Goal: Transaction & Acquisition: Book appointment/travel/reservation

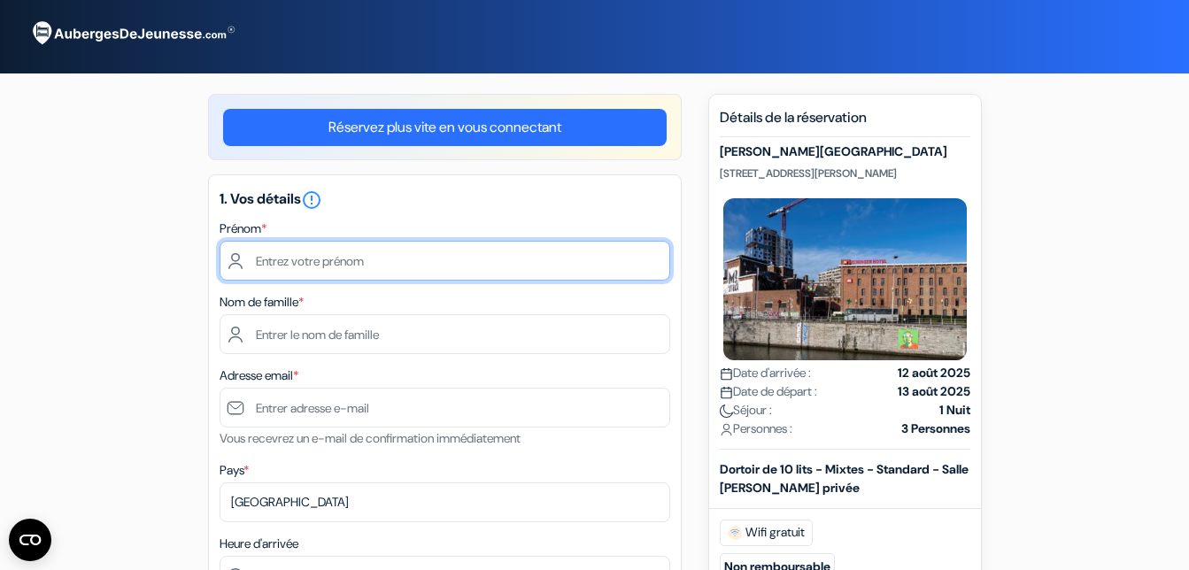
click at [279, 268] on input "text" at bounding box center [445, 261] width 451 height 40
type input "Christiane"
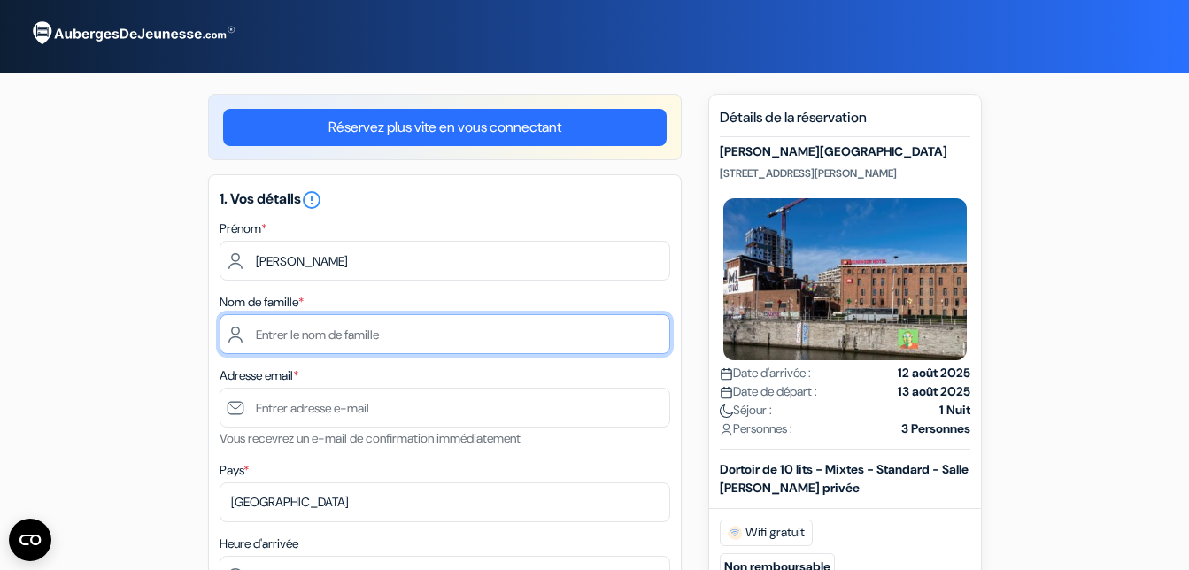
type input "DELPECH COULIBALY"
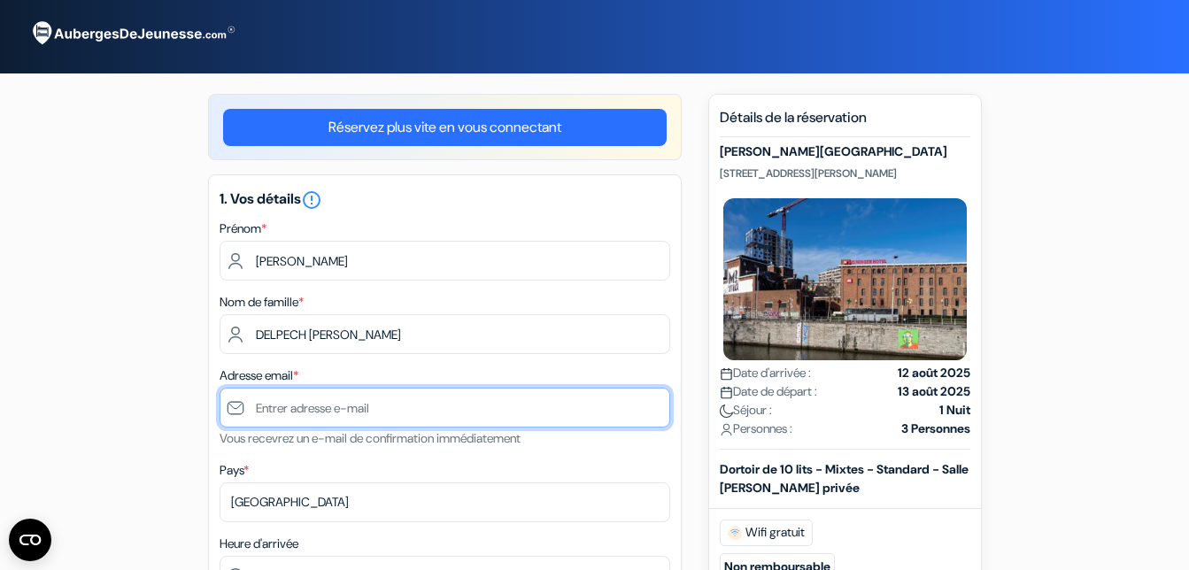
type input "[EMAIL_ADDRESS][DOMAIN_NAME]"
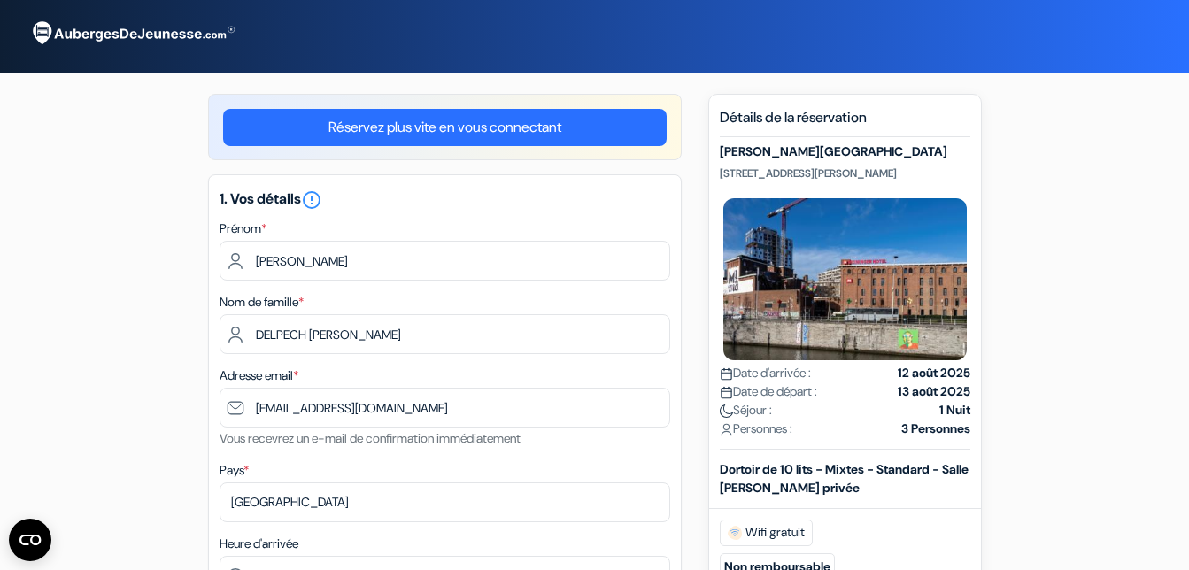
type input "0675770256"
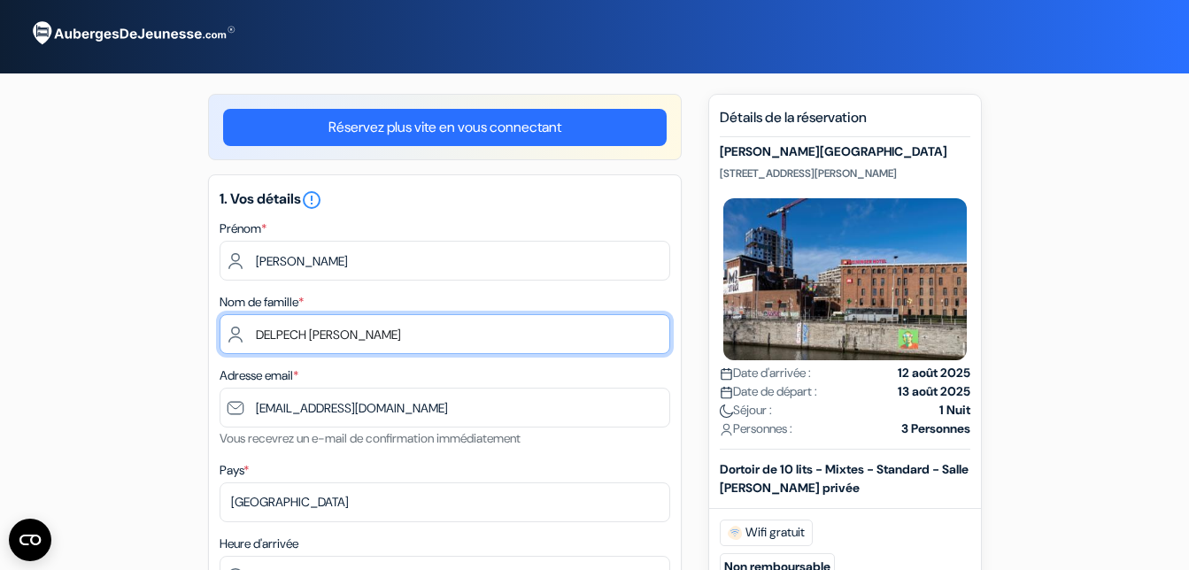
click at [313, 336] on input "DELPECH COULIBALY" at bounding box center [445, 334] width 451 height 40
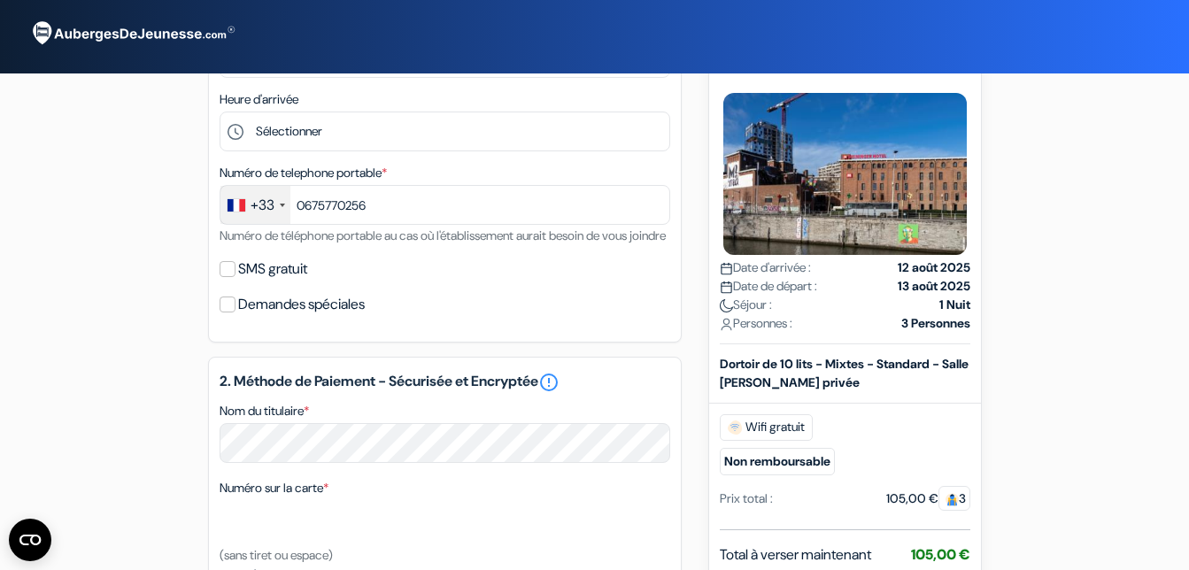
scroll to position [501, 0]
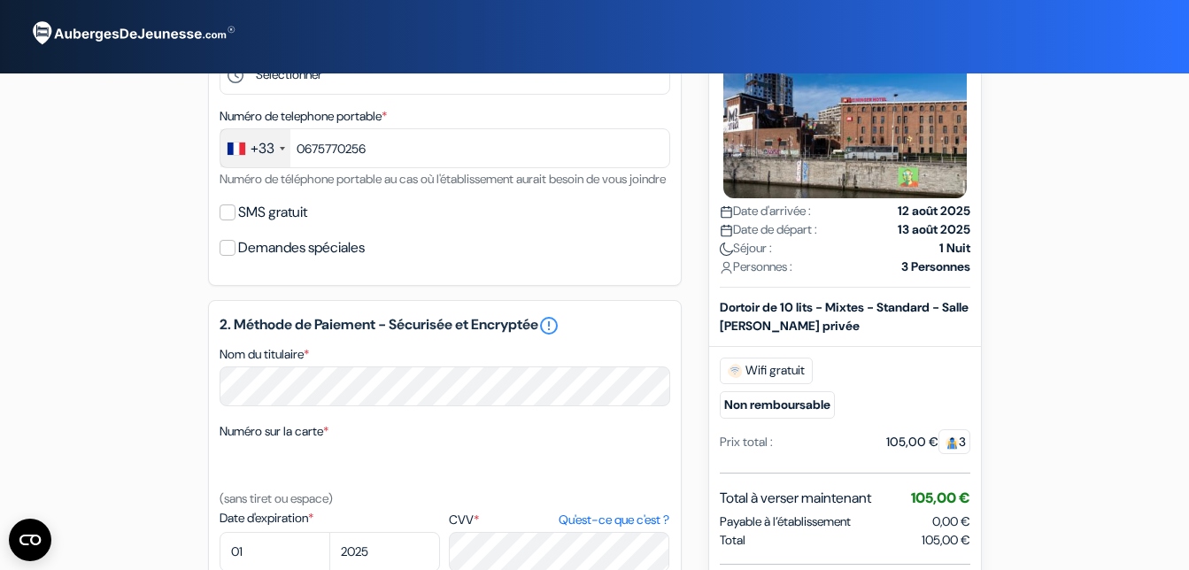
type input "COULIBALY"
click at [229, 220] on input "SMS gratuit" at bounding box center [228, 213] width 16 height 16
checkbox input "true"
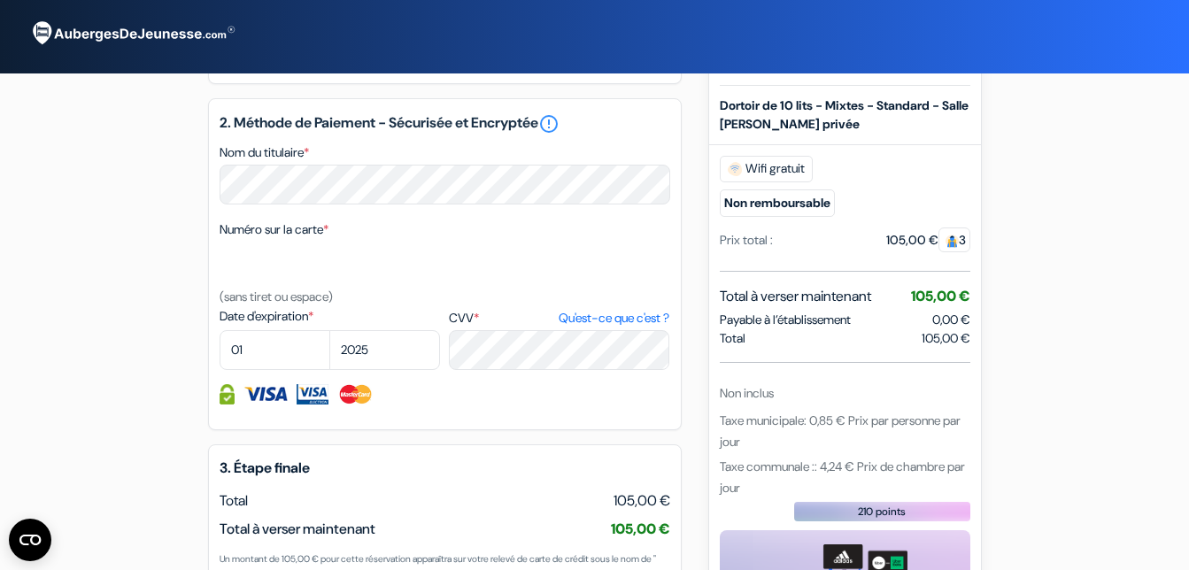
scroll to position [756, 0]
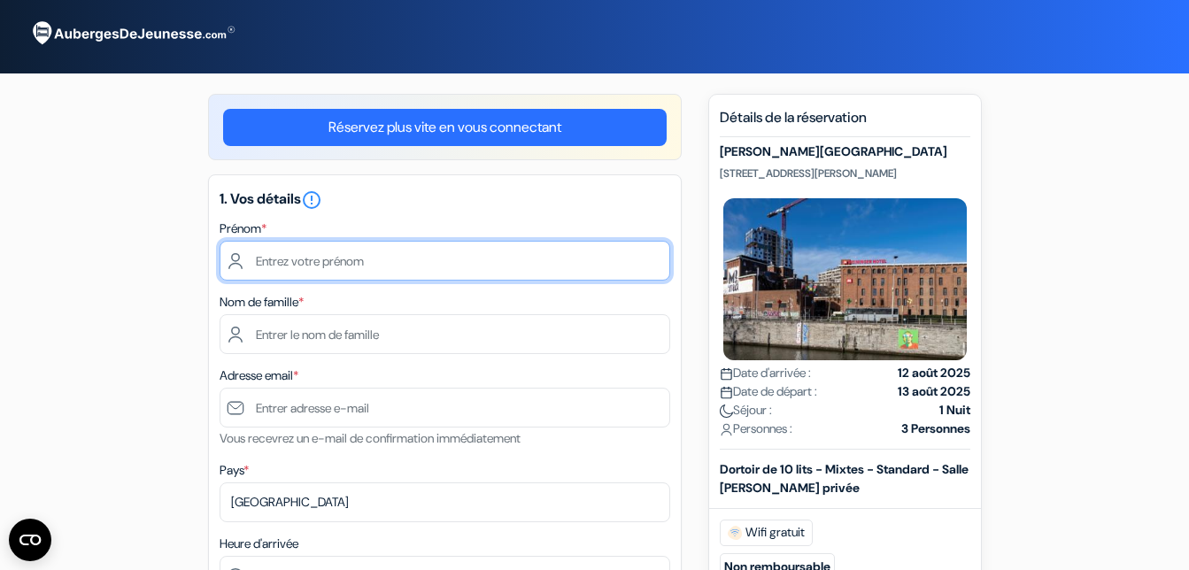
click at [316, 248] on input "text" at bounding box center [445, 261] width 451 height 40
type input "Christiane"
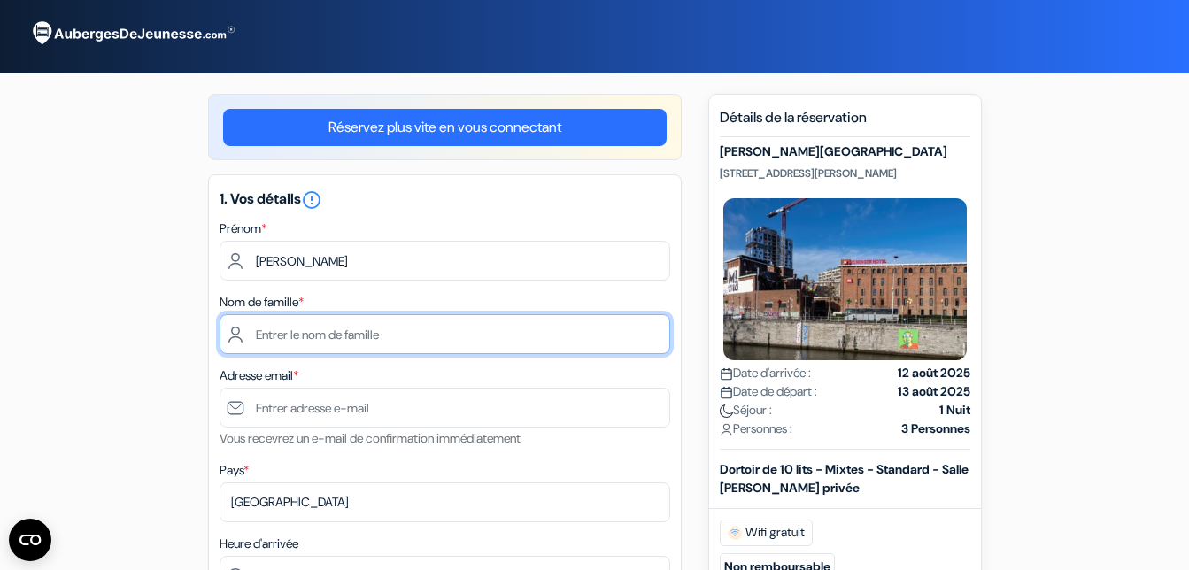
type input "DELPECH COULIBALY"
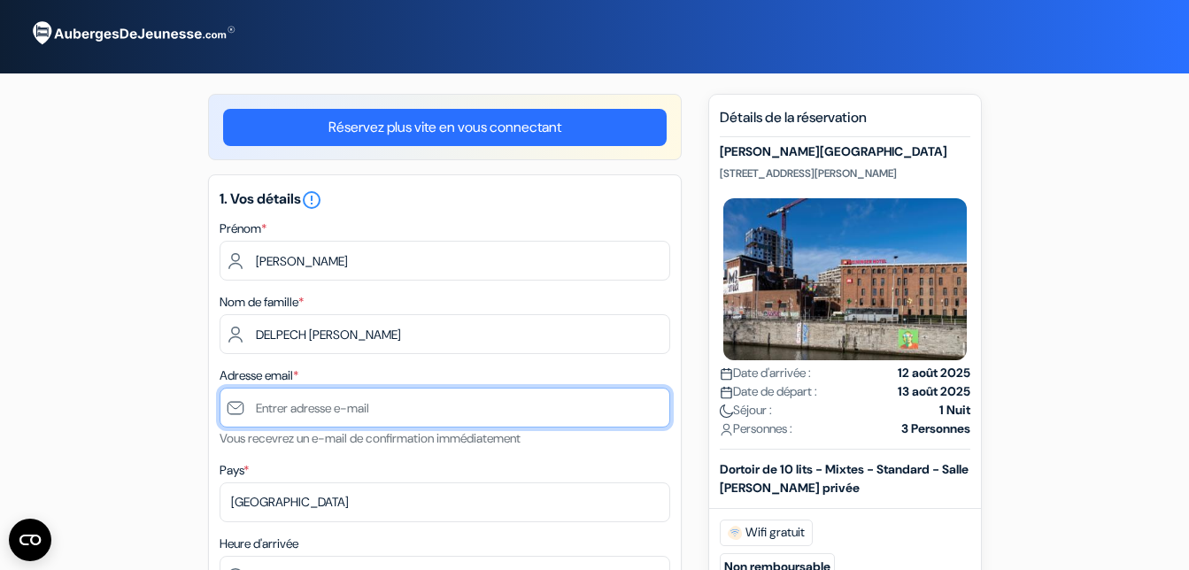
type input "[EMAIL_ADDRESS][DOMAIN_NAME]"
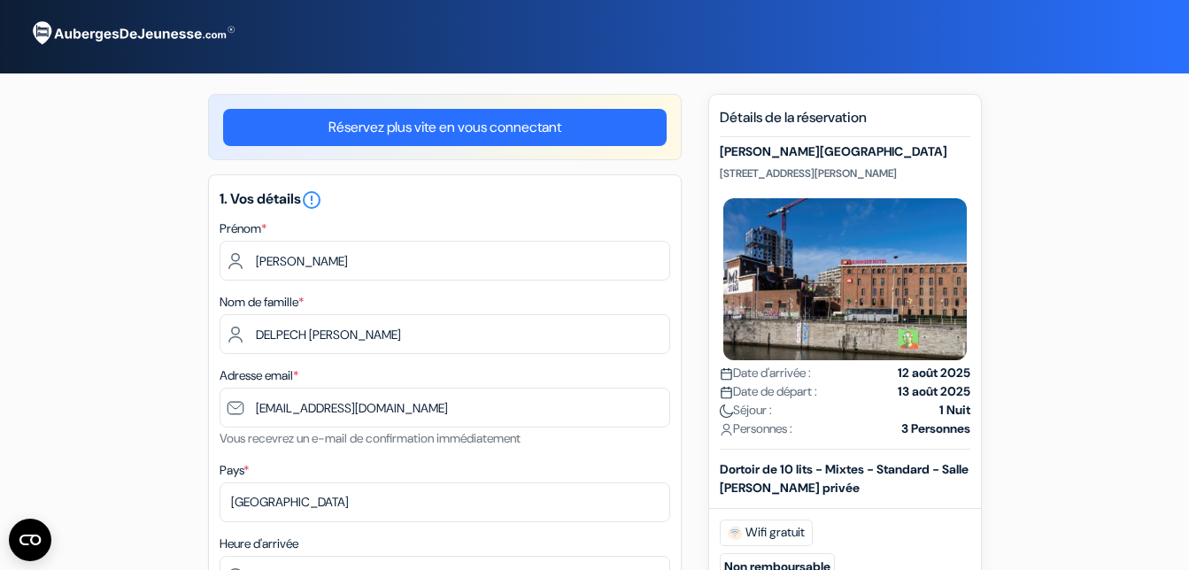
type input "0675770256"
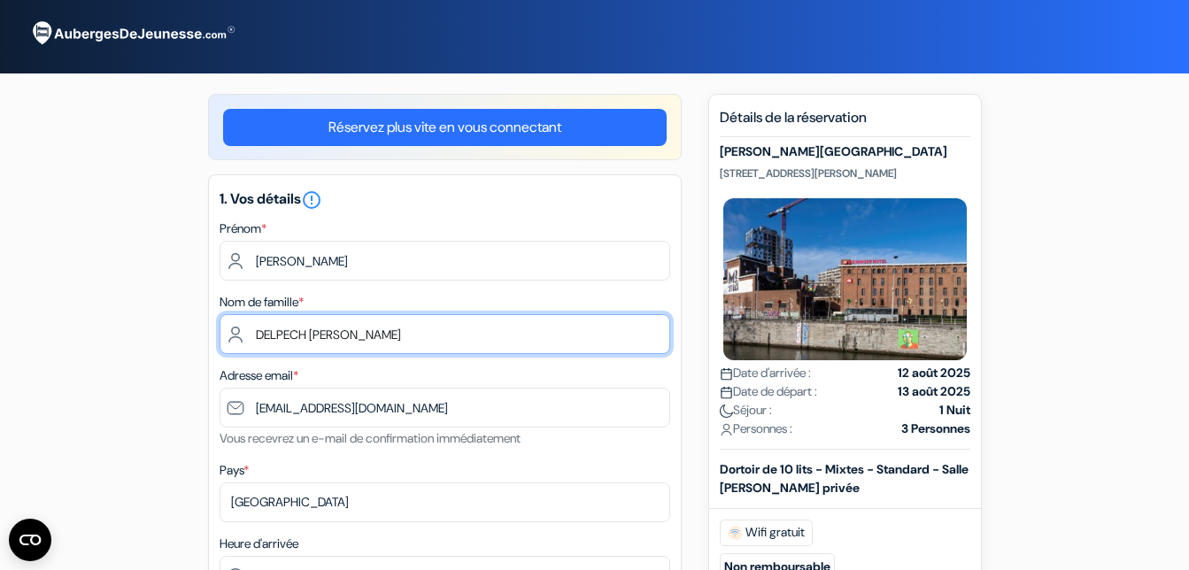
click at [314, 330] on input "DELPECH COULIBALY" at bounding box center [445, 334] width 451 height 40
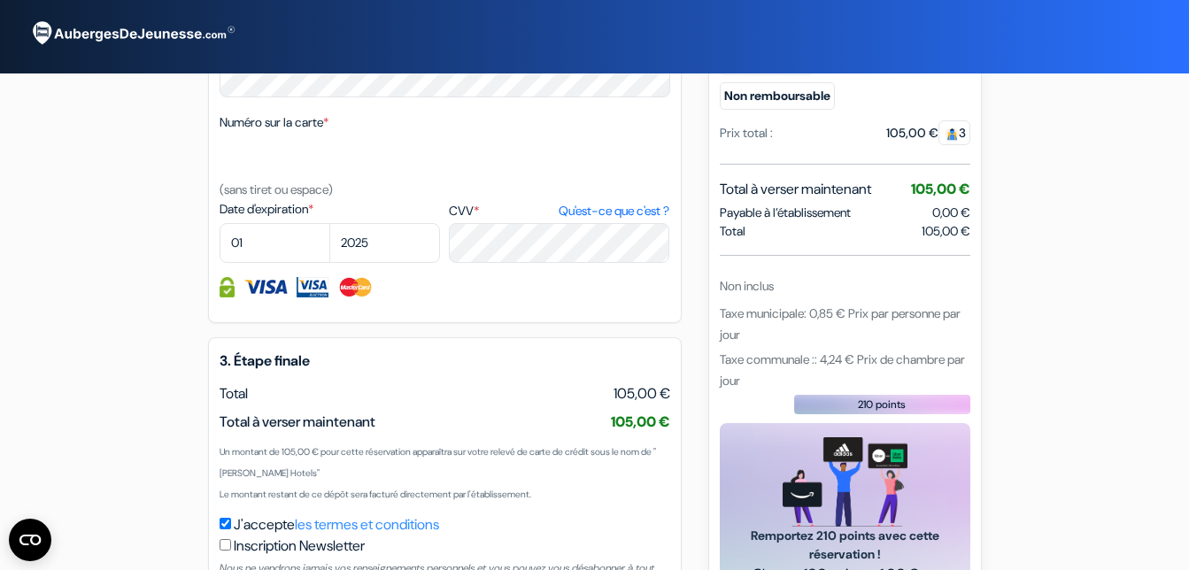
scroll to position [821, 0]
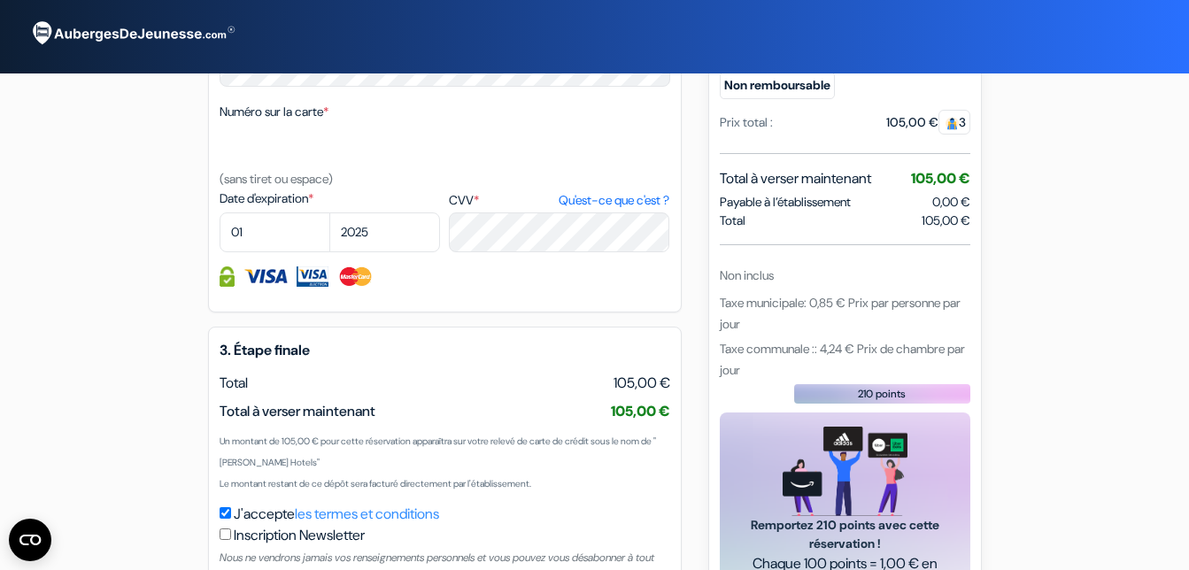
type input "COULIBALY"
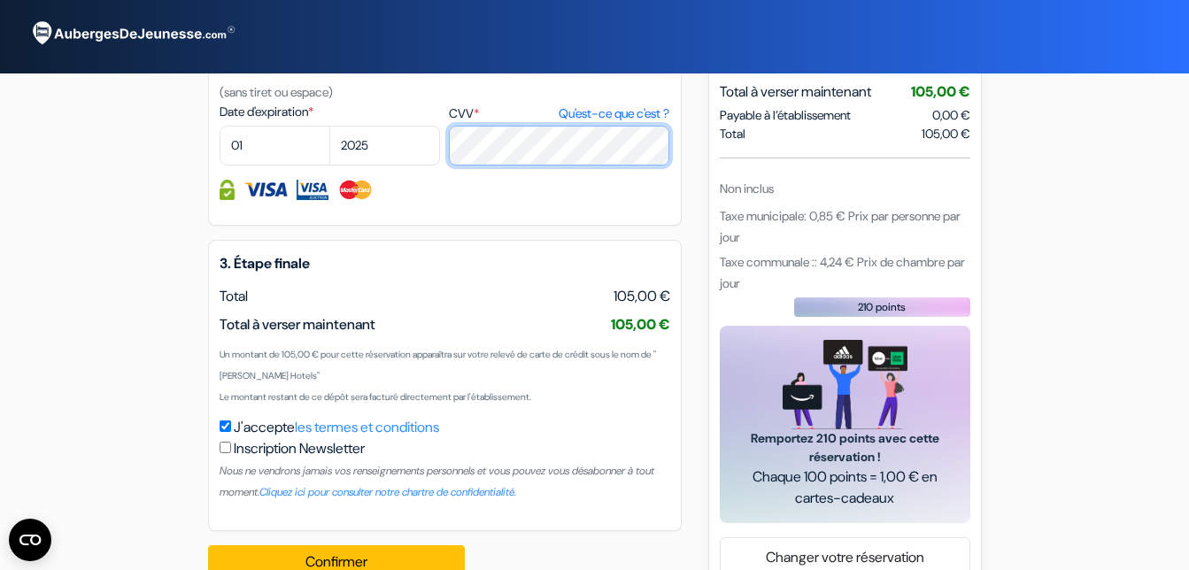
scroll to position [844, 0]
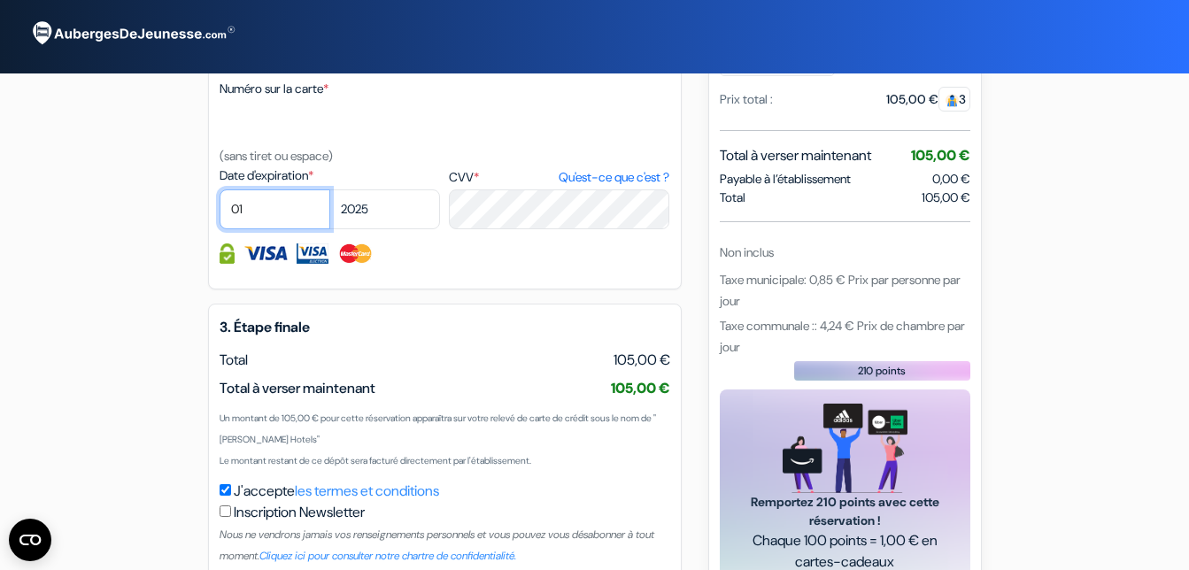
click at [254, 228] on select "01 02 03 04 05 06 07 08 09 10 11 12" at bounding box center [275, 209] width 111 height 40
select select "09"
click at [220, 211] on select "01 02 03 04 05 06 07 08 09 10 11 12" at bounding box center [275, 209] width 111 height 40
click at [376, 229] on select "2025 2026 2027 2028 2029 2030 2031 2032 2033 2034 2035 2036 2037 2038 2039 2040…" at bounding box center [384, 209] width 111 height 40
select select "2028"
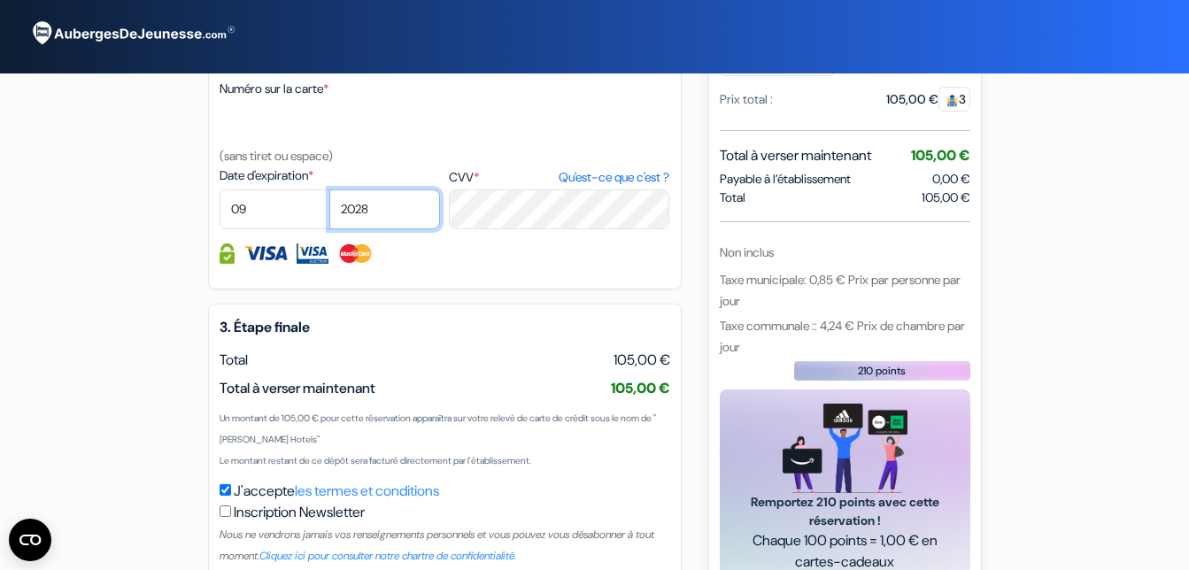
click at [329, 211] on select "2025 2026 2027 2028 2029 2030 2031 2032 2033 2034 2035 2036 2037 2038 2039 2040…" at bounding box center [384, 209] width 111 height 40
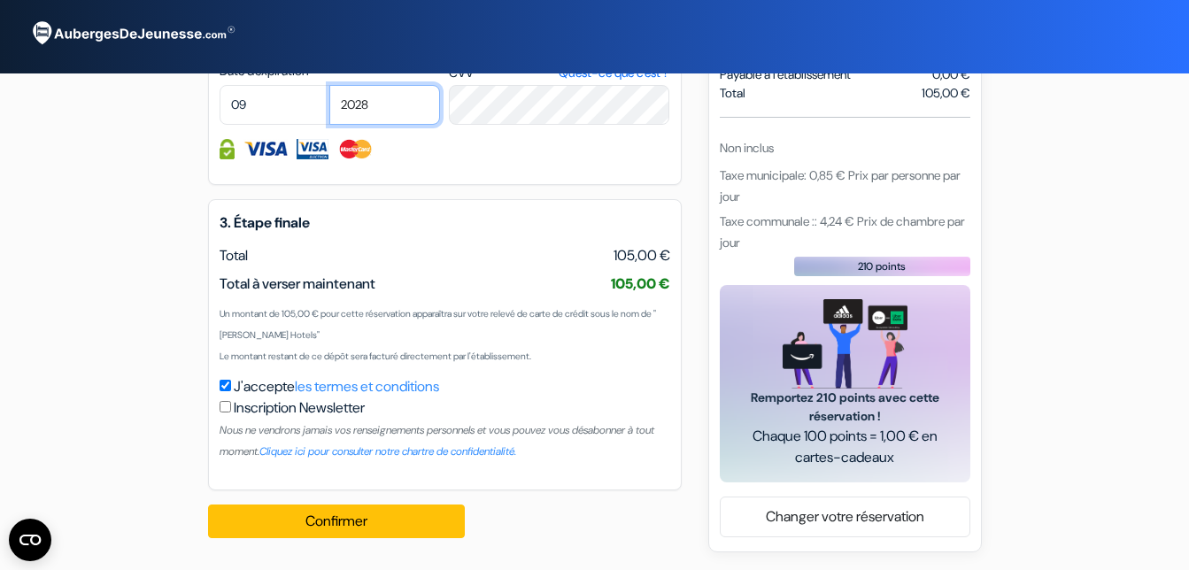
scroll to position [969, 0]
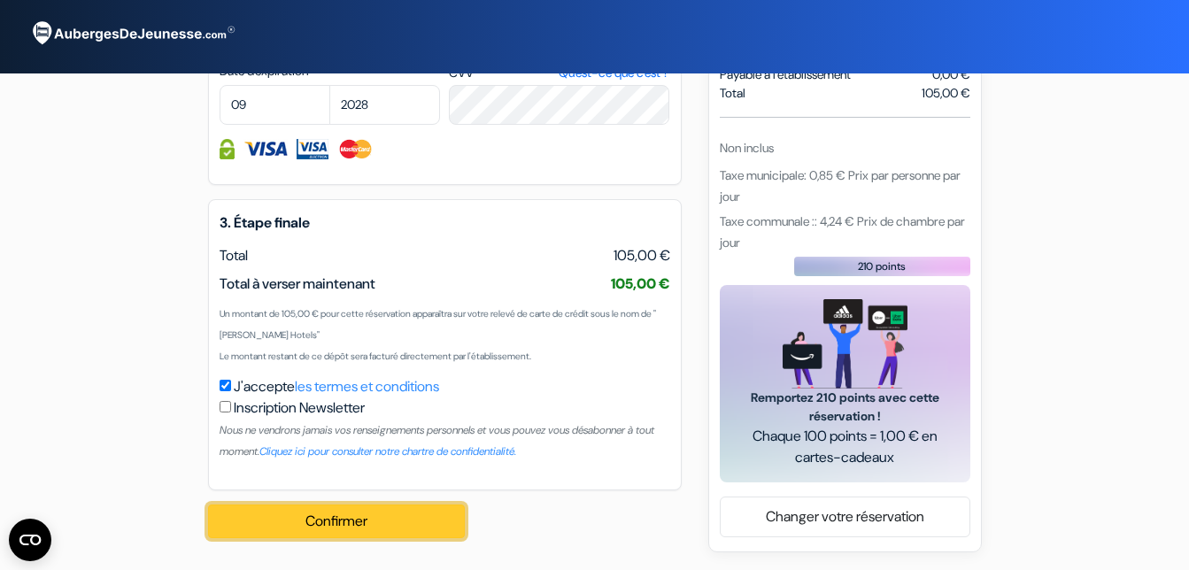
click at [371, 531] on button "Confirmer Loading..." at bounding box center [336, 522] width 257 height 34
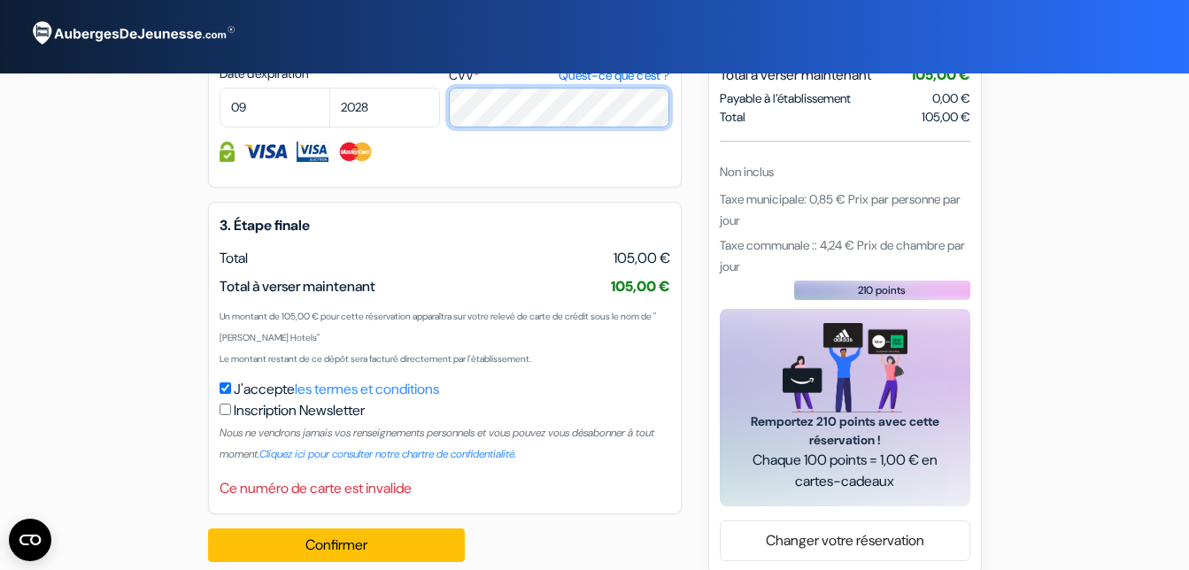
scroll to position [967, 0]
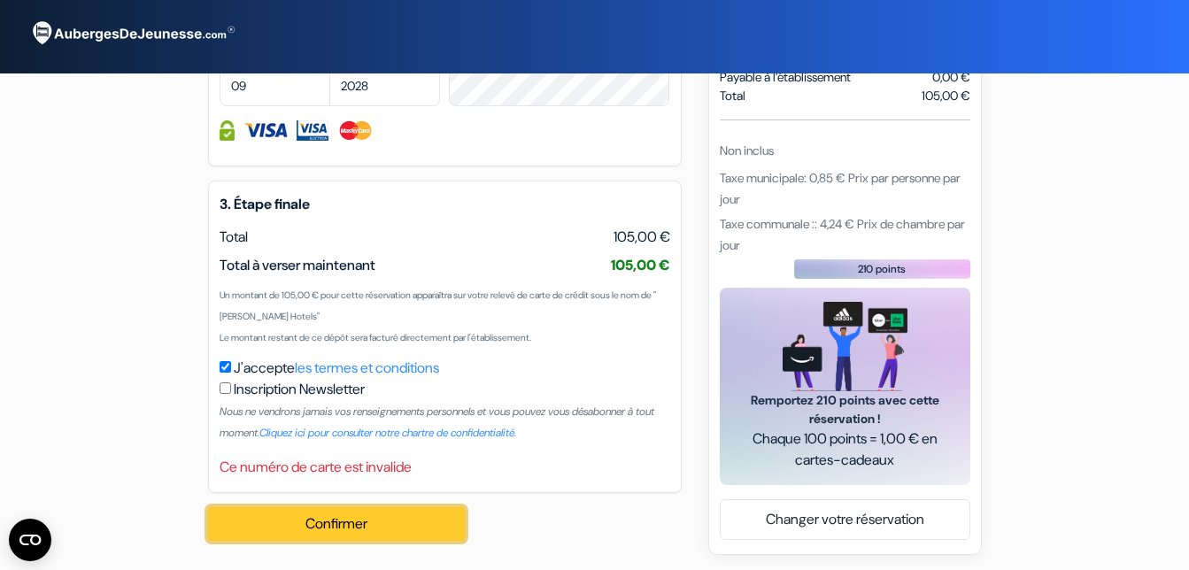
click at [394, 541] on button "Confirmer Loading..." at bounding box center [336, 524] width 257 height 34
